Goal: Information Seeking & Learning: Learn about a topic

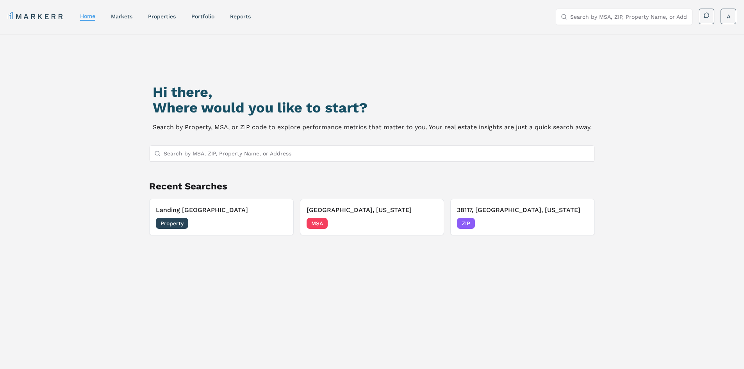
click at [215, 156] on input "Search by MSA, ZIP, Property Name, or Address" at bounding box center [377, 154] width 426 height 16
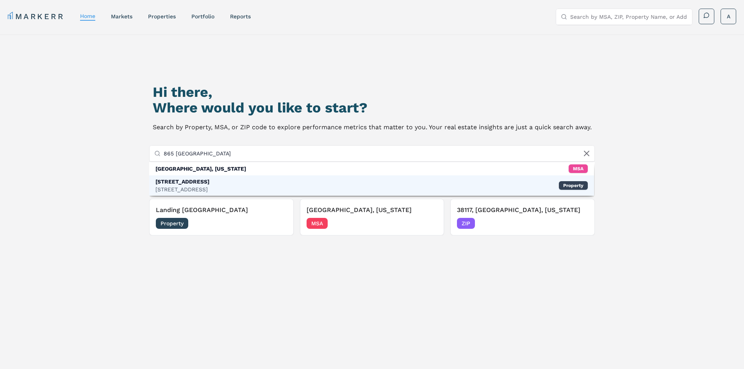
type input "865 [GEOGRAPHIC_DATA]"
click at [238, 183] on div "[STREET_ADDRESS][GEOGRAPHIC_DATA][STREET_ADDRESS] Property" at bounding box center [371, 185] width 445 height 20
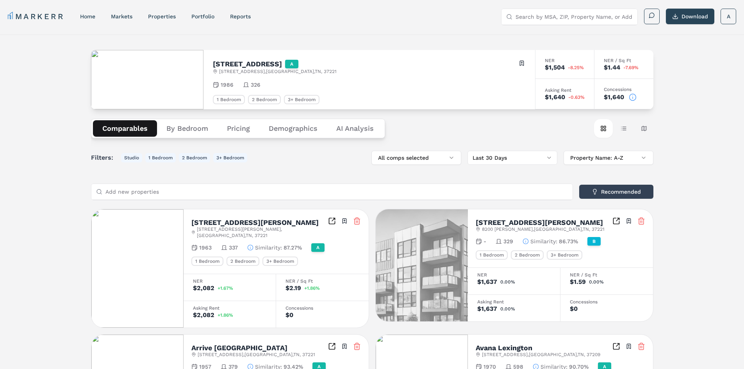
click at [635, 98] on icon at bounding box center [633, 97] width 8 height 8
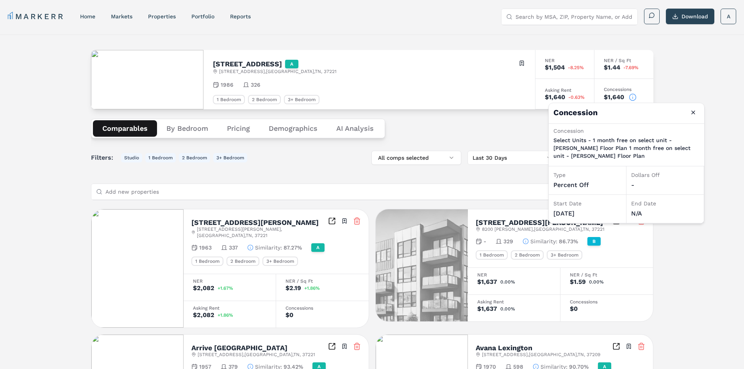
click at [555, 20] on input "Search by MSA, ZIP, Property Name, or Address" at bounding box center [573, 17] width 117 height 16
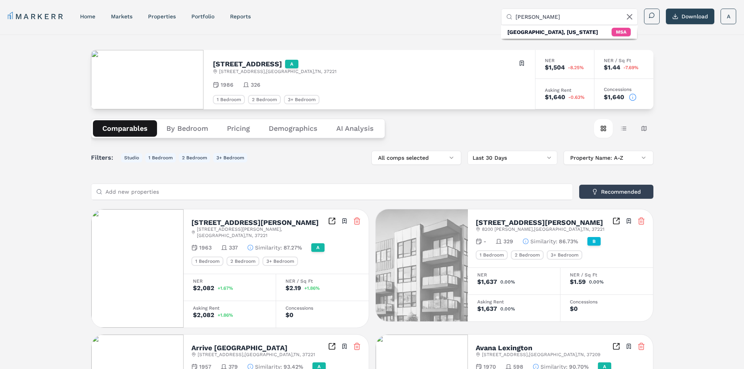
type input "avanna bellevue"
drag, startPoint x: 575, startPoint y: 17, endPoint x: 500, endPoint y: 11, distance: 75.2
click at [501, 11] on div "avanna bellevue" at bounding box center [569, 17] width 137 height 17
click at [559, 22] on input "Search by MSA, ZIP, Property Name, or Address" at bounding box center [573, 17] width 117 height 16
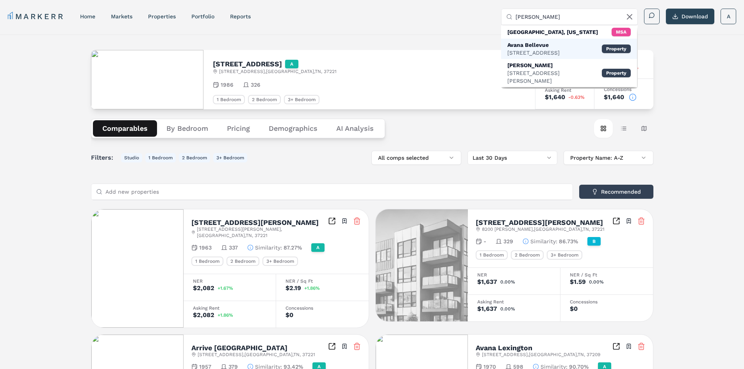
type input "avana belle"
click at [559, 47] on div "Avana Bellevue" at bounding box center [533, 45] width 52 height 8
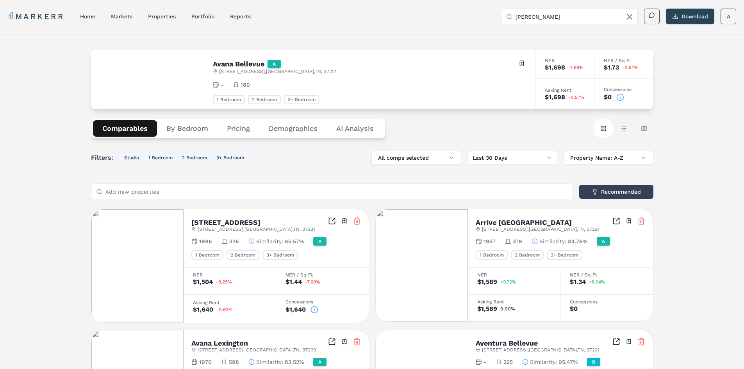
click at [623, 98] on icon at bounding box center [620, 97] width 8 height 8
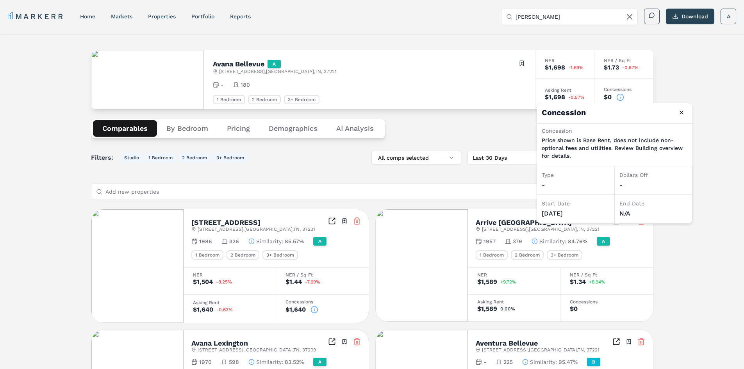
click at [572, 16] on input "avana belle" at bounding box center [573, 17] width 117 height 16
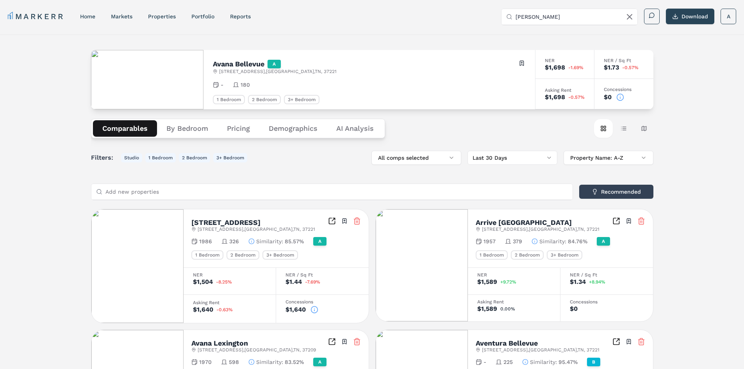
click at [626, 20] on icon at bounding box center [629, 16] width 9 height 9
click at [562, 17] on input "Search by MSA, ZIP, Property Name, or Address" at bounding box center [573, 17] width 117 height 16
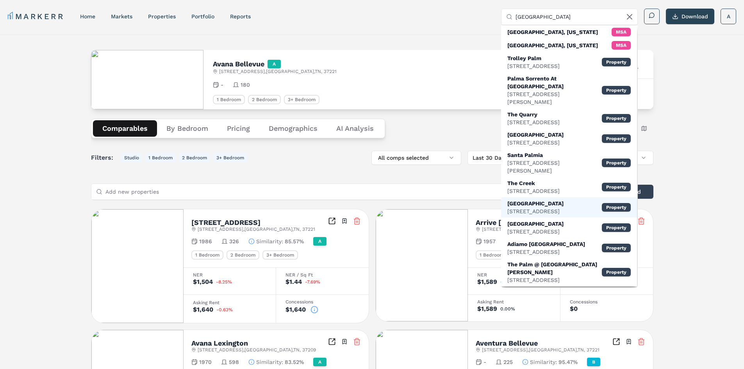
click at [563, 199] on div "Palm Valley Villas" at bounding box center [535, 203] width 56 height 8
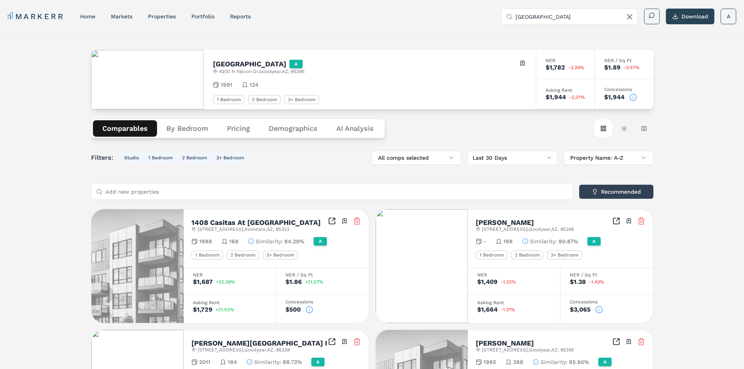
click at [558, 18] on input "Palm Valley" at bounding box center [573, 17] width 117 height 16
drag, startPoint x: 567, startPoint y: 18, endPoint x: 505, endPoint y: 18, distance: 61.7
click at [505, 18] on div "Palm Valley" at bounding box center [569, 17] width 136 height 16
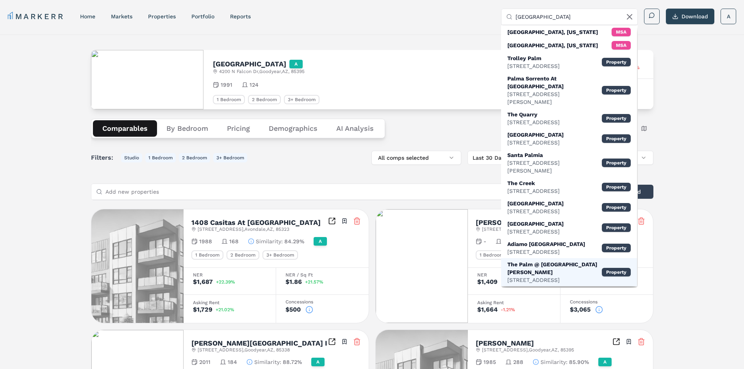
click at [575, 263] on div "The Palm @ Valley Glen 13464 Victory Blvd, Property" at bounding box center [569, 272] width 136 height 28
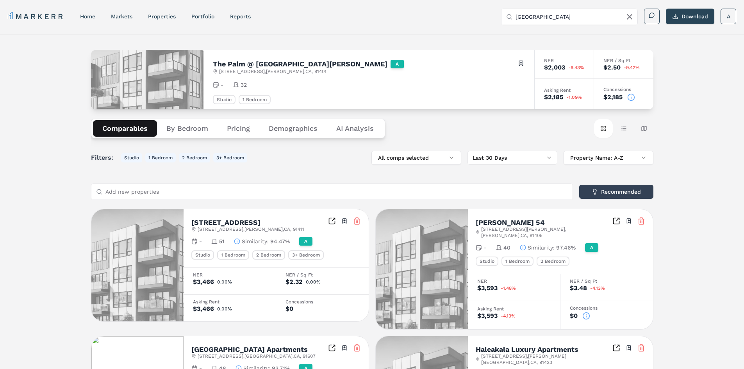
click at [548, 20] on input "palm valley" at bounding box center [573, 17] width 117 height 16
click at [554, 18] on input "palm valley" at bounding box center [573, 17] width 117 height 16
type input "palm valley"
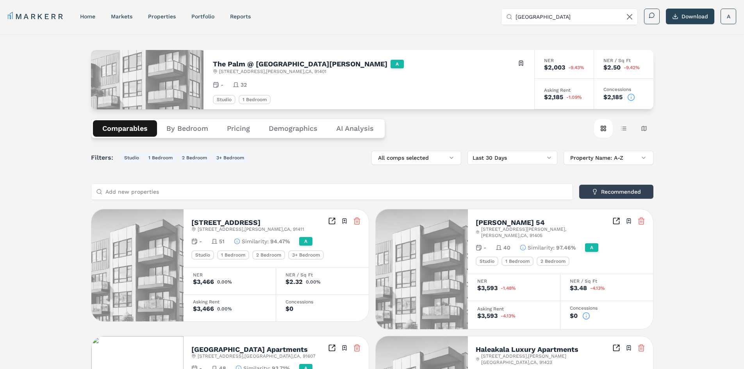
click at [573, 21] on input "palm valley" at bounding box center [573, 17] width 117 height 16
click at [557, 19] on input "palm valley" at bounding box center [573, 17] width 117 height 16
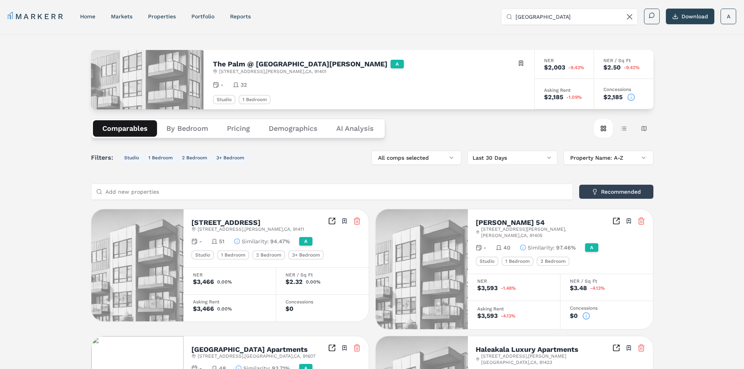
click at [557, 19] on input "palm valley" at bounding box center [573, 17] width 117 height 16
click at [90, 17] on link "home" at bounding box center [87, 16] width 15 height 6
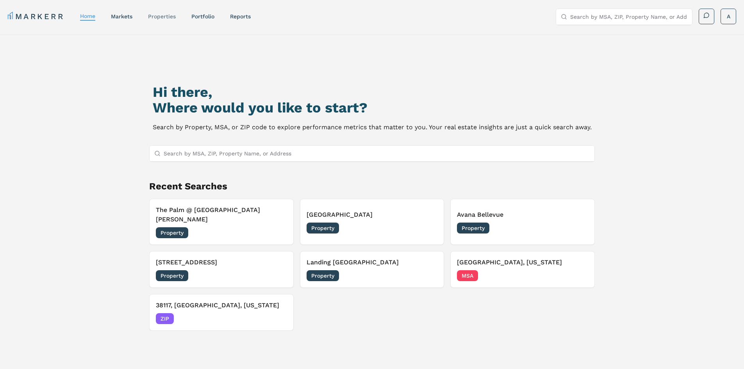
click at [170, 19] on link "properties" at bounding box center [162, 16] width 28 height 6
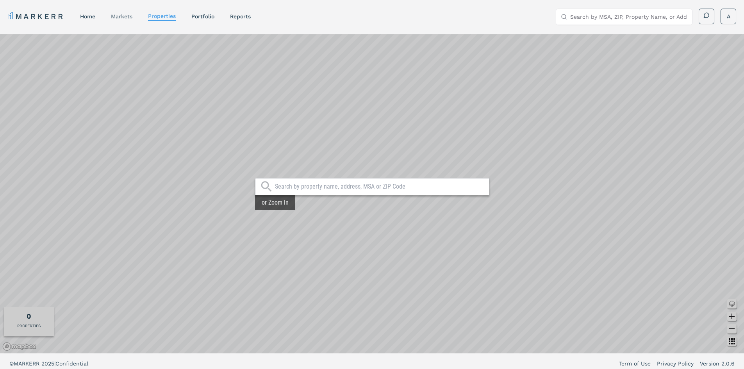
click at [125, 17] on link "markets" at bounding box center [121, 16] width 21 height 6
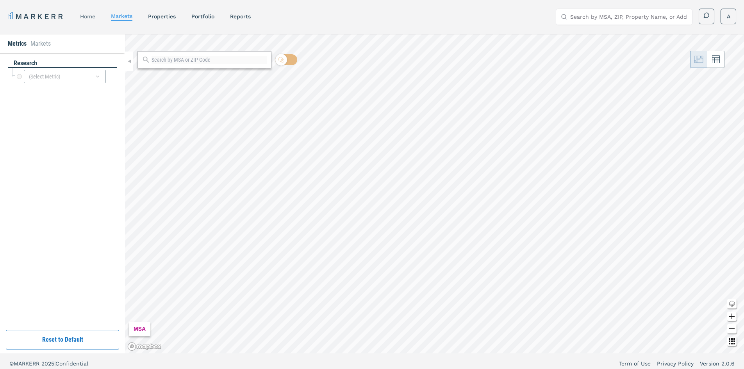
click at [89, 15] on link "home" at bounding box center [87, 16] width 15 height 6
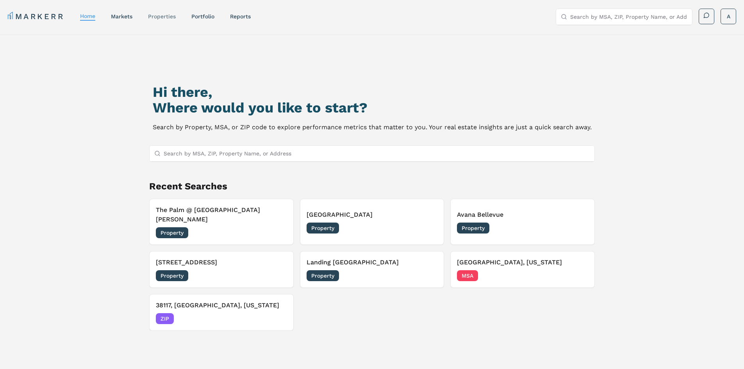
click at [169, 12] on div "properties" at bounding box center [162, 16] width 28 height 8
click at [169, 13] on div "properties" at bounding box center [162, 16] width 28 height 8
click at [173, 18] on link "properties" at bounding box center [162, 16] width 28 height 6
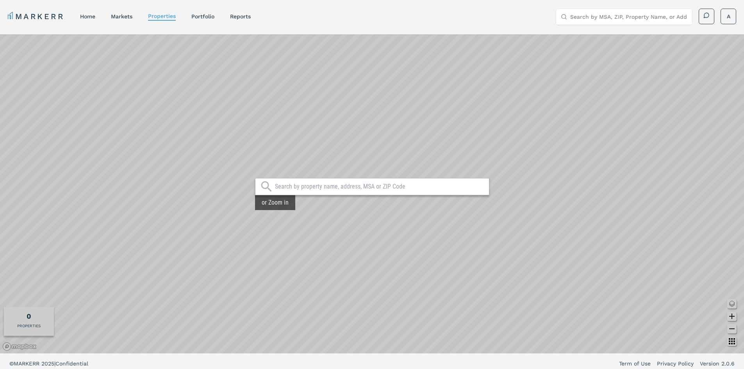
click at [331, 192] on div at bounding box center [372, 186] width 234 height 17
click at [330, 187] on input "text" at bounding box center [380, 187] width 210 height 8
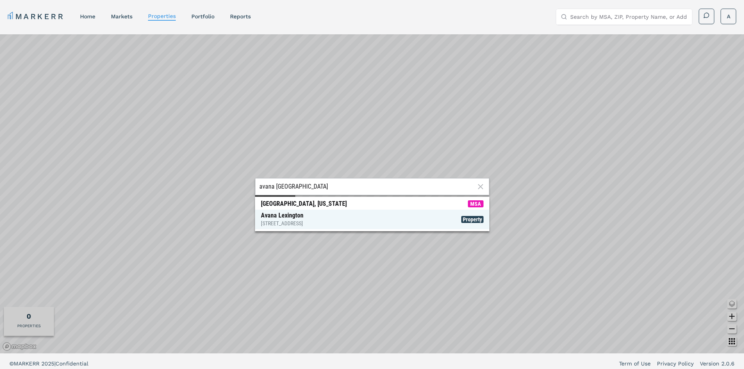
type input "avana lexington"
click at [335, 217] on span "Avana Lexington 510 Old Hickory Blvd, Nashville Property" at bounding box center [372, 220] width 234 height 20
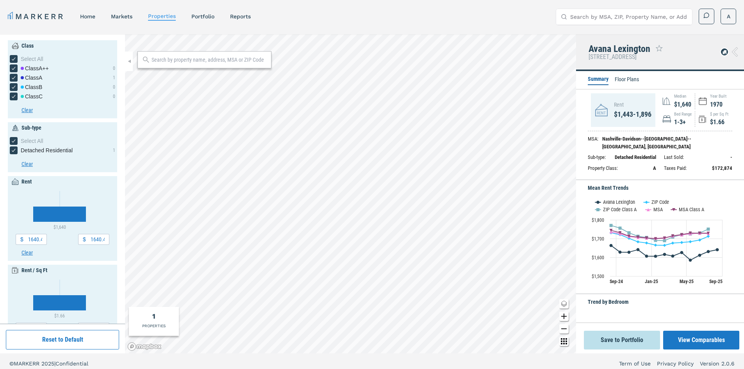
click at [629, 78] on li "Floor Plans" at bounding box center [626, 79] width 24 height 9
click at [620, 113] on div "$1,443-1,896" at bounding box center [632, 114] width 37 height 11
click at [627, 77] on li "Floor Plans" at bounding box center [626, 79] width 24 height 9
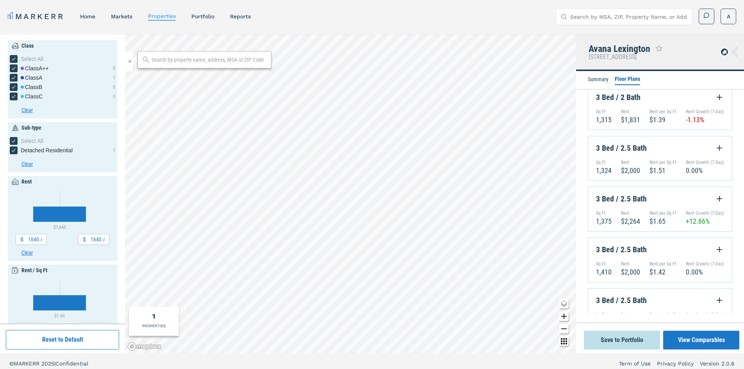
scroll to position [773, 0]
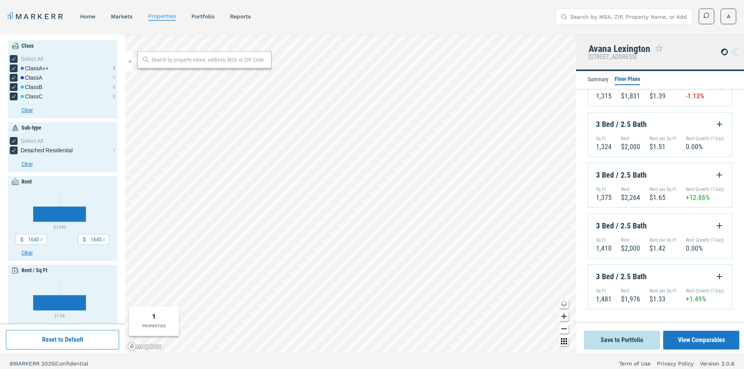
click at [734, 51] on icon at bounding box center [735, 51] width 6 height 9
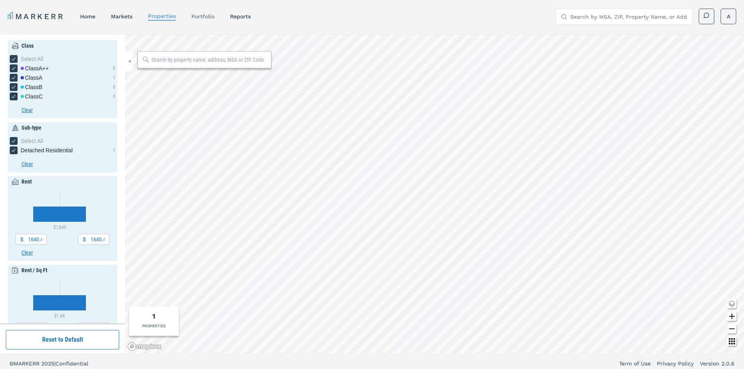
click at [205, 14] on link "Portfolio" at bounding box center [202, 16] width 23 height 6
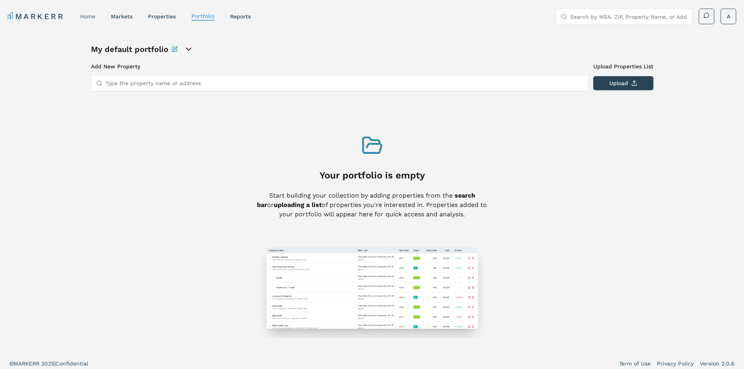
click at [84, 19] on link "home" at bounding box center [87, 16] width 15 height 6
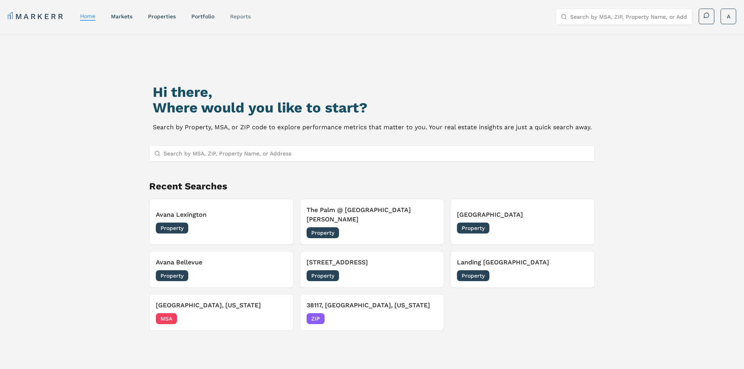
click at [244, 16] on link "reports" at bounding box center [240, 16] width 21 height 6
select select "-release_date"
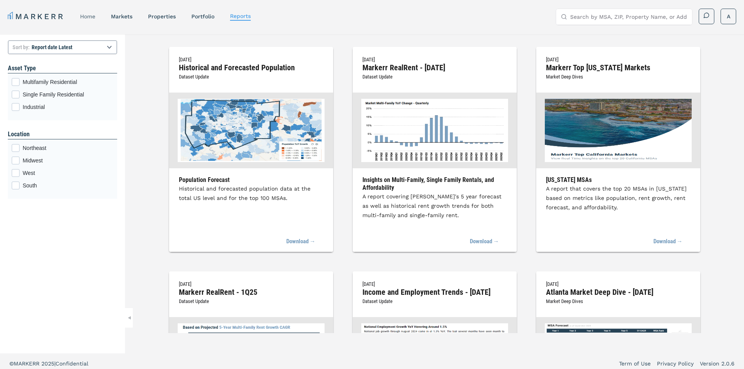
click at [95, 18] on link "home" at bounding box center [87, 16] width 15 height 6
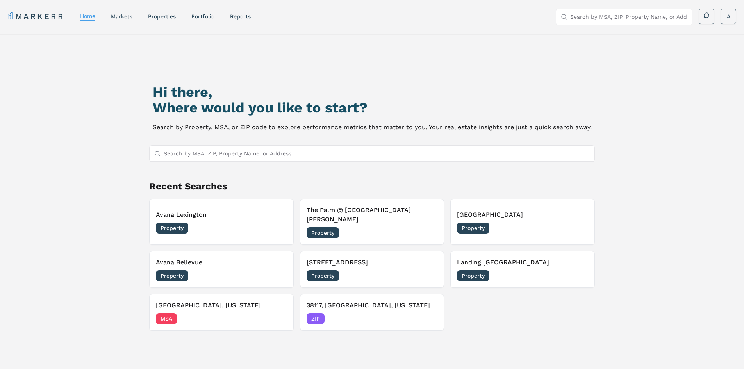
click at [240, 144] on div "Hi there, Where would you like to start? Search by Property, MSA, or ZIP code t…" at bounding box center [372, 231] width 521 height 369
click at [243, 155] on input "Search by MSA, ZIP, Property Name, or Address" at bounding box center [377, 154] width 426 height 16
type input "a"
click at [224, 214] on h3 "Avana Lexington" at bounding box center [221, 214] width 131 height 9
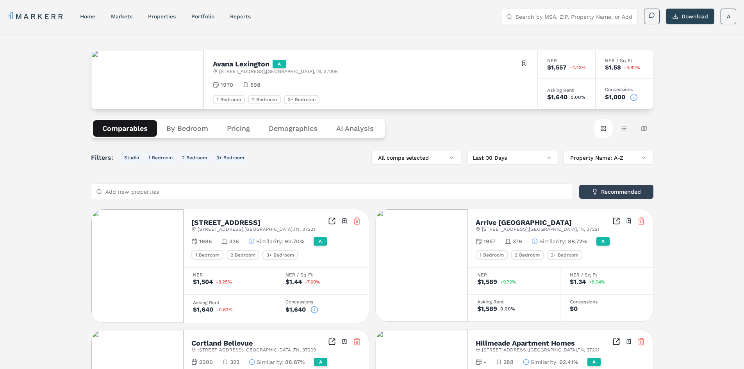
click at [633, 96] on icon at bounding box center [634, 97] width 8 height 8
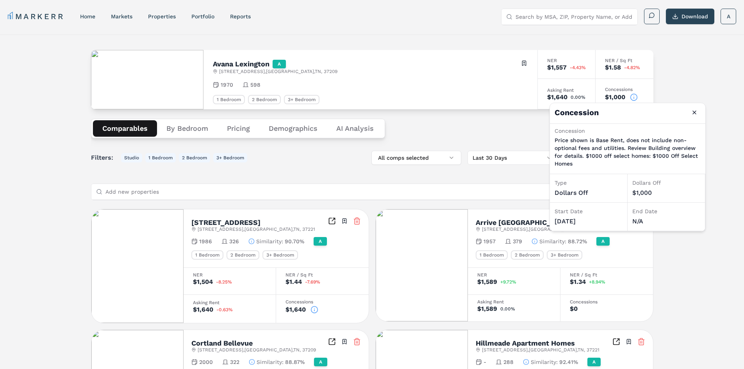
click at [572, 15] on input "Search by MSA, ZIP, Property Name, or Address" at bounding box center [573, 17] width 117 height 16
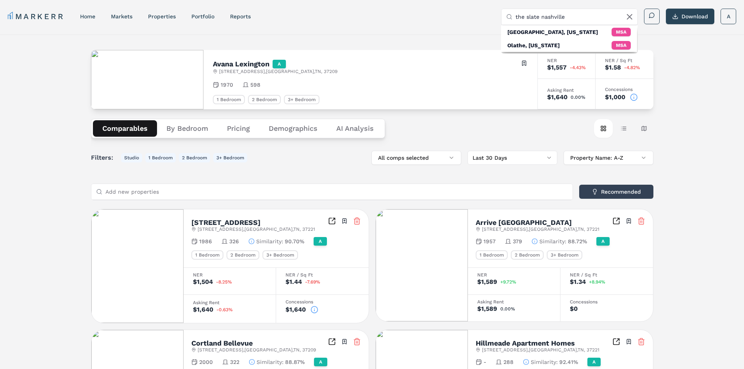
drag, startPoint x: 569, startPoint y: 16, endPoint x: 513, endPoint y: 17, distance: 55.4
click at [513, 17] on div "the slate nashville" at bounding box center [569, 17] width 136 height 16
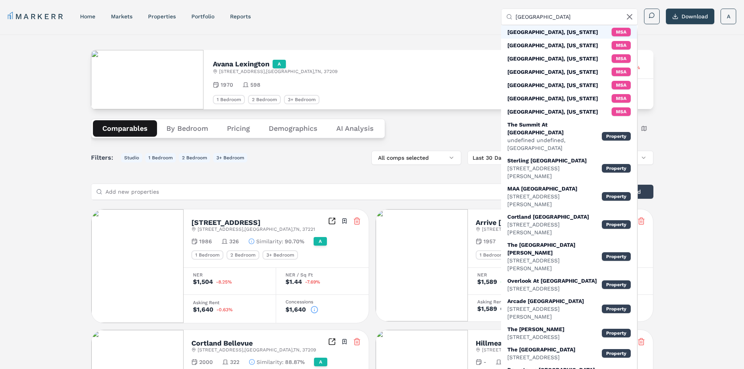
type input "nashville"
click at [543, 29] on div "Nashville, Tennessee" at bounding box center [552, 32] width 91 height 8
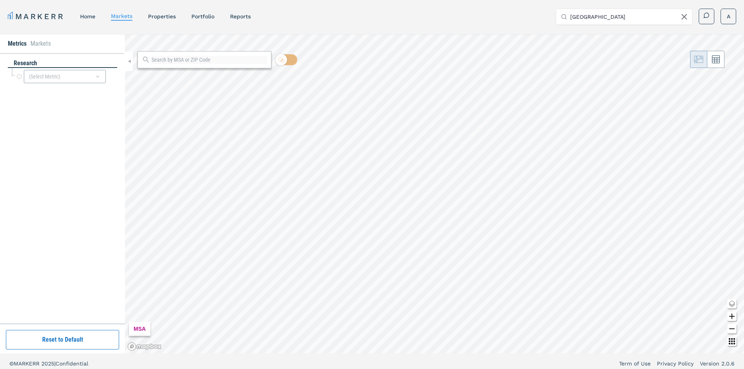
click at [233, 65] on div at bounding box center [204, 59] width 134 height 17
click at [87, 15] on link "home" at bounding box center [87, 16] width 15 height 6
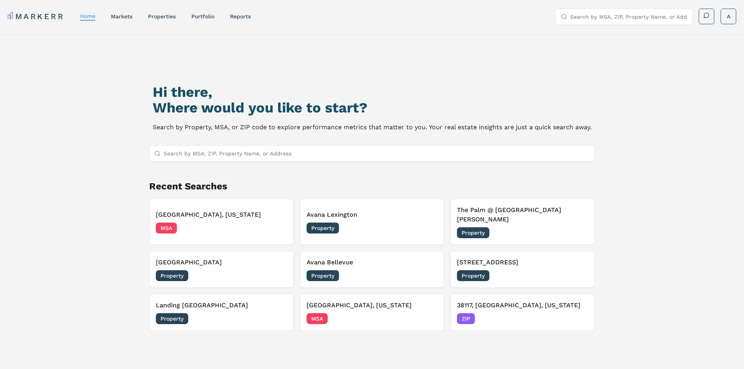
click at [253, 150] on input "Search by MSA, ZIP, Property Name, or Address" at bounding box center [377, 154] width 426 height 16
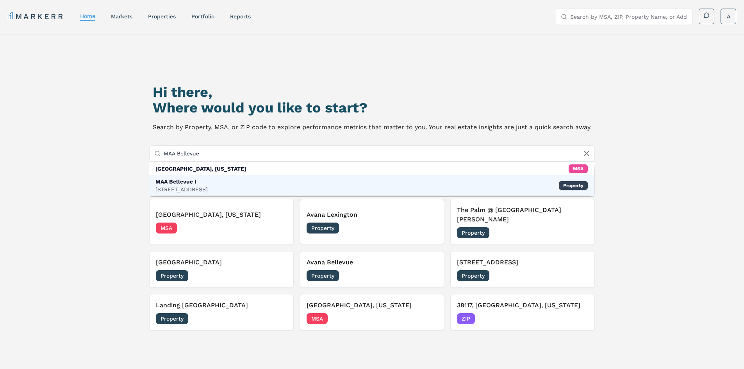
type input "MAA Bellevue"
click at [254, 184] on div "MAA Bellevue I 2828 Old Hickory Blvd, Nashville Property" at bounding box center [371, 185] width 445 height 20
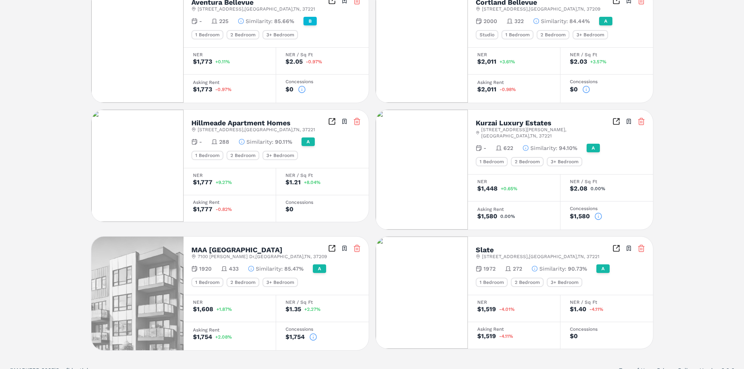
scroll to position [467, 0]
click at [571, 333] on div "$0" at bounding box center [574, 336] width 8 height 6
